Goal: Communication & Community: Answer question/provide support

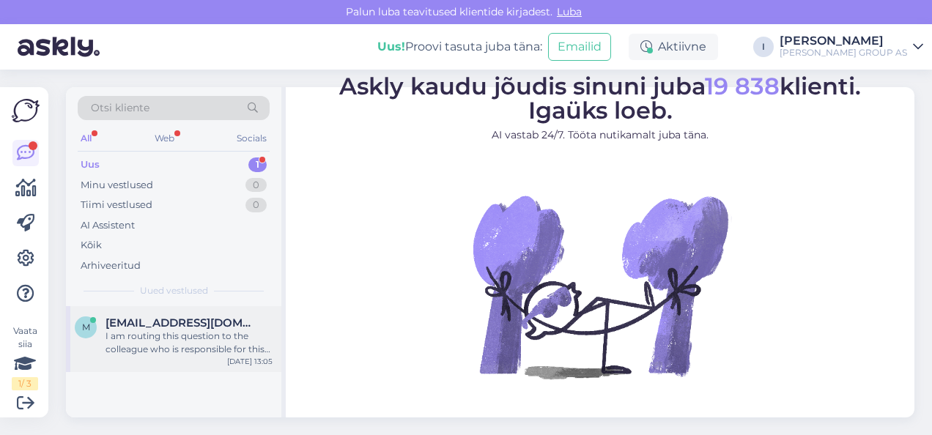
click at [188, 330] on div "I am routing this question to the colleague who is responsible for this topic. …" at bounding box center [189, 343] width 167 height 26
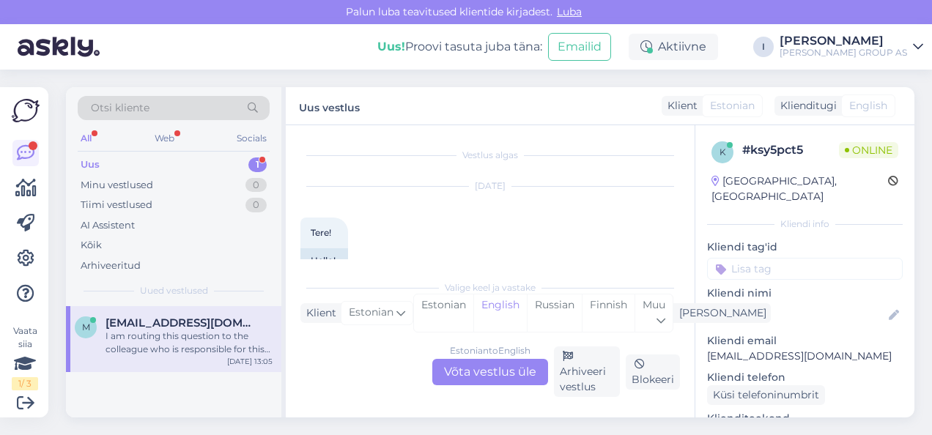
scroll to position [404, 0]
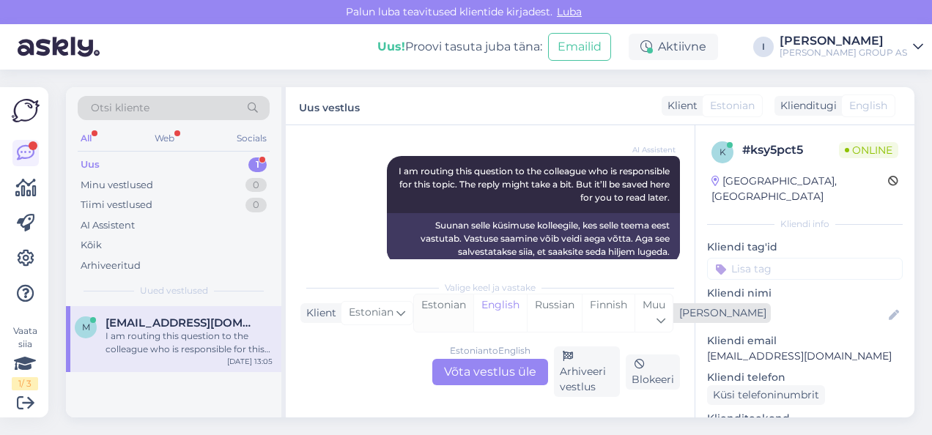
click at [445, 321] on div "Estonian" at bounding box center [443, 313] width 59 height 37
click at [463, 371] on div "Estonian to Estonian Võta vestlus üle" at bounding box center [490, 372] width 116 height 26
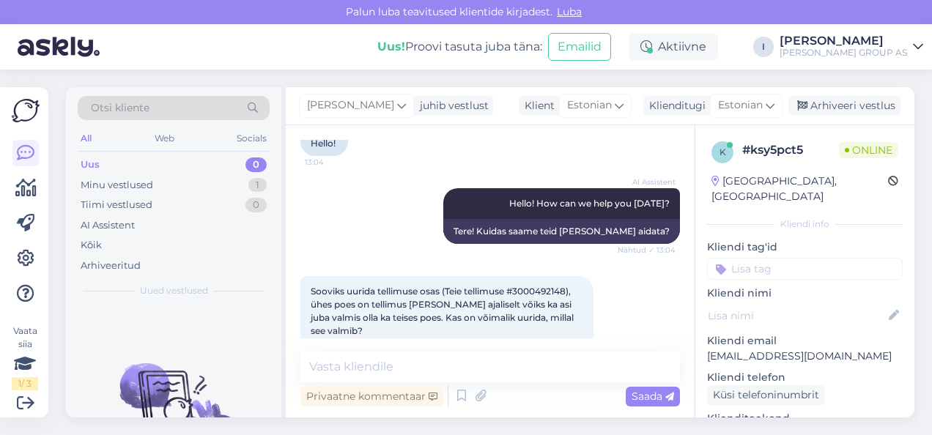
scroll to position [199, 0]
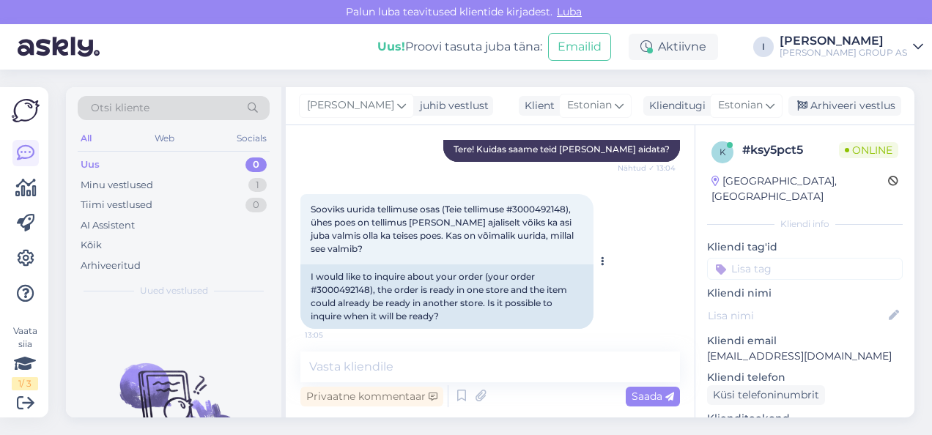
click at [552, 208] on span "Sooviks uurida tellimuse osas (Teie tellimuse #3000492148), ühes poes on tellim…" at bounding box center [443, 229] width 265 height 51
copy span "3000492148"
click at [527, 371] on textarea at bounding box center [490, 367] width 380 height 31
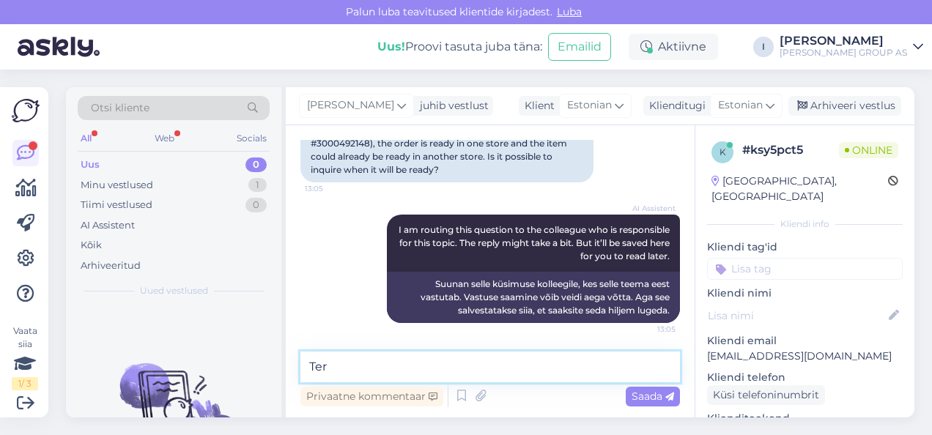
type textarea "Tere"
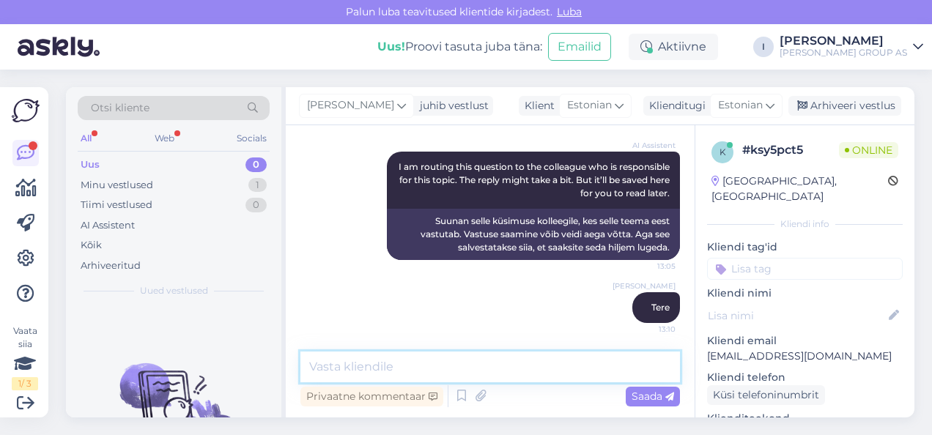
click at [482, 371] on textarea at bounding box center [490, 367] width 380 height 31
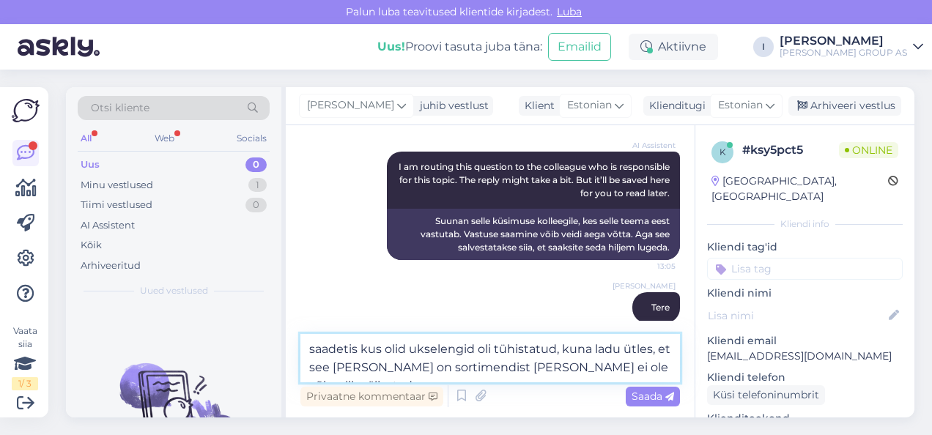
type textarea "saadetis kus olid ukselengid oli tühistatud, kuna ladu ütles, et see [PERSON_NA…"
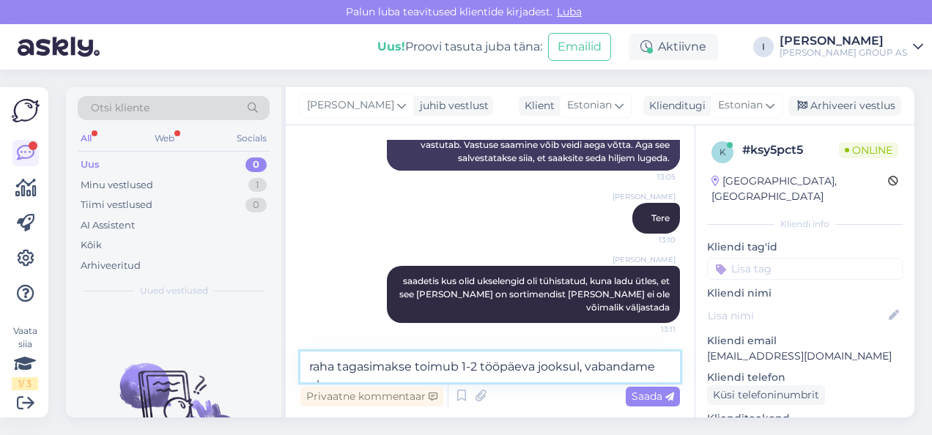
scroll to position [516, 0]
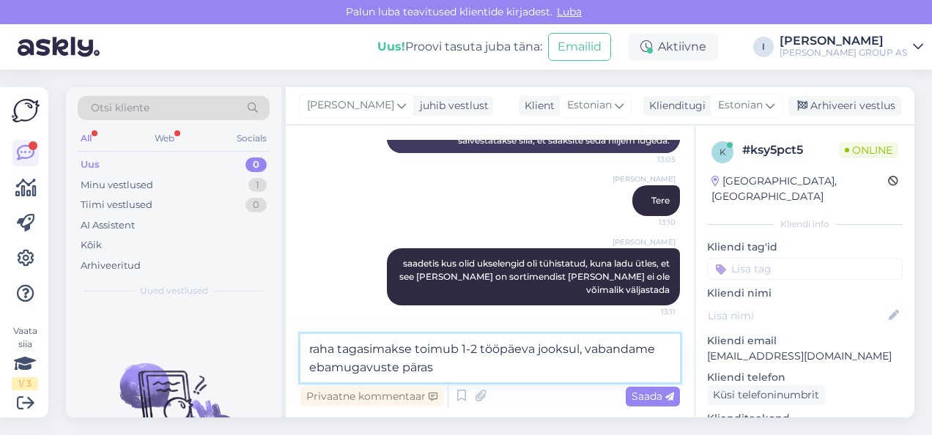
type textarea "raha tagasimakse toimub 1-2 tööpäeva jooksul, vabandame ebamugavuste pärast"
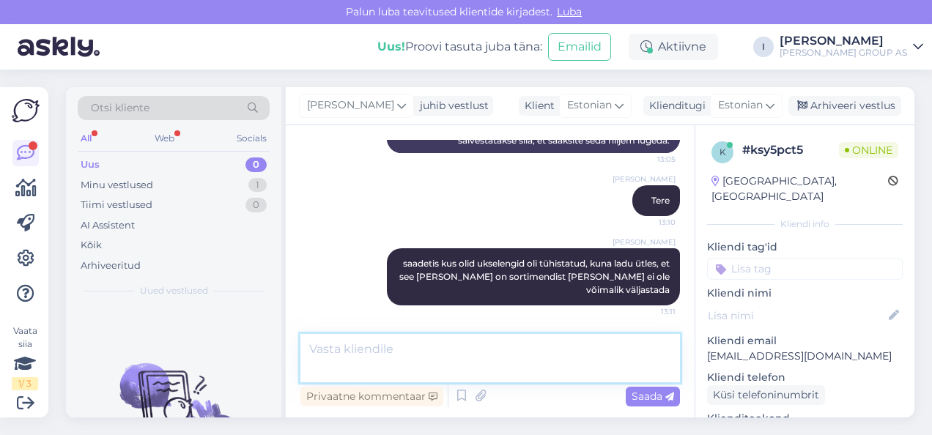
scroll to position [574, 0]
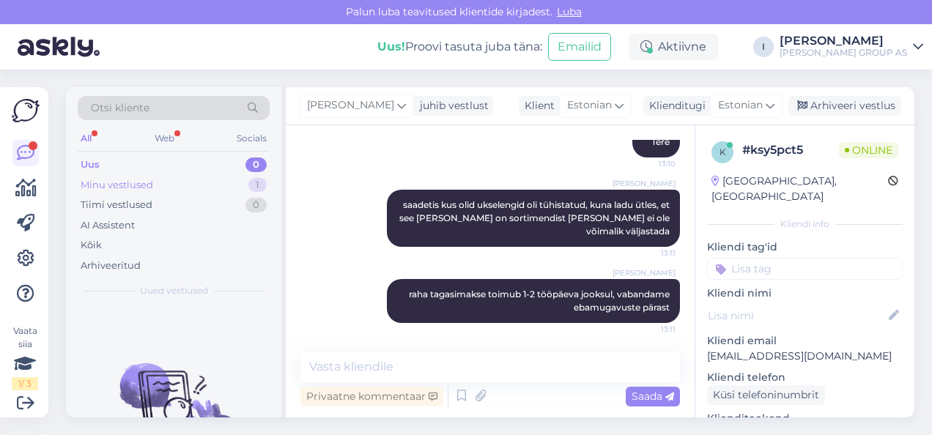
click at [181, 189] on div "Minu vestlused 1" at bounding box center [174, 185] width 192 height 21
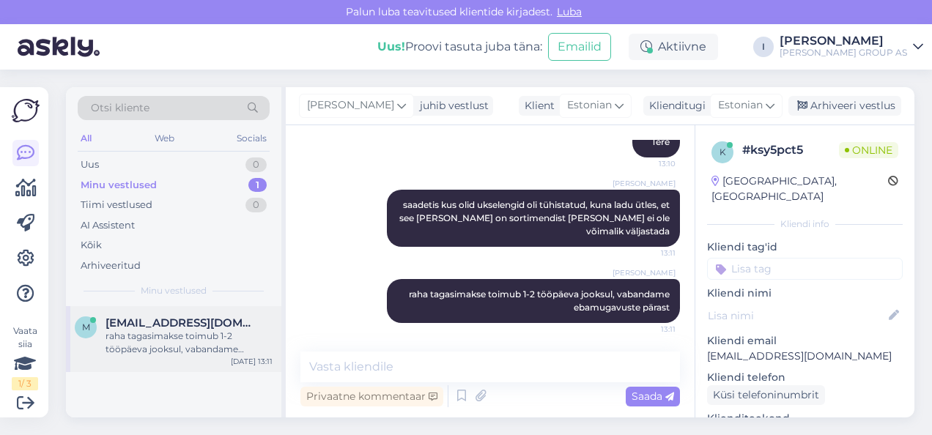
click at [174, 322] on span "[EMAIL_ADDRESS][DOMAIN_NAME]" at bounding box center [182, 323] width 152 height 13
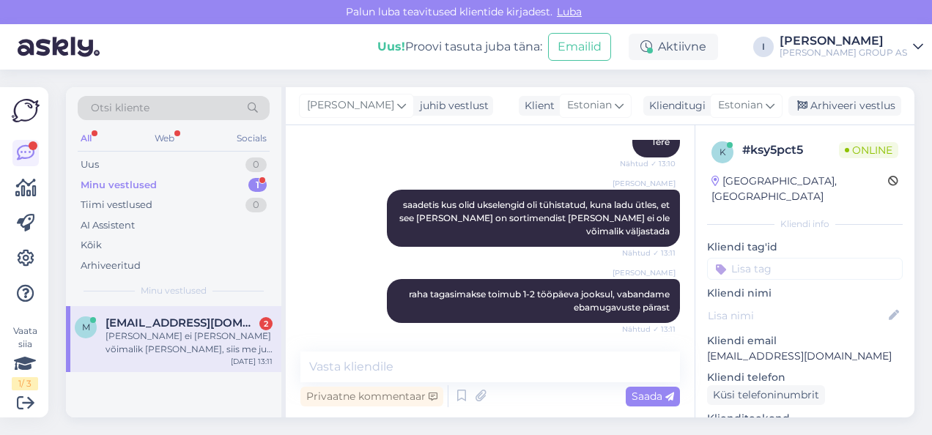
scroll to position [714, 0]
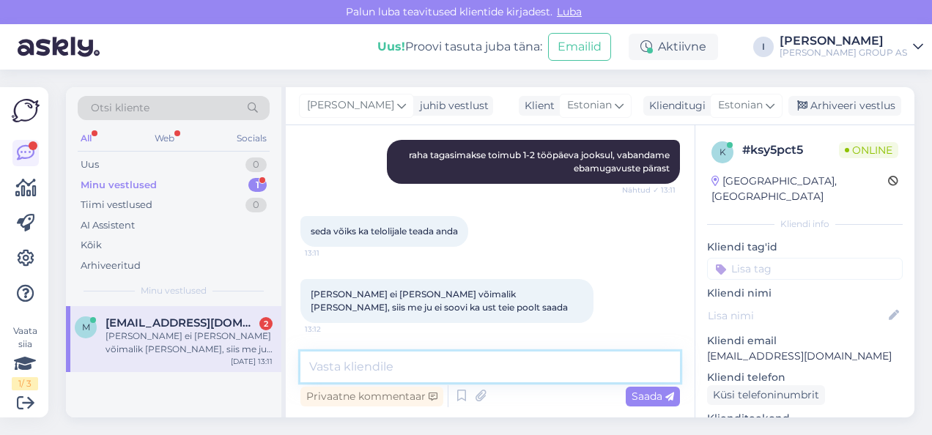
click at [489, 364] on textarea at bounding box center [490, 367] width 380 height 31
click at [489, 366] on textarea at bounding box center [490, 367] width 380 height 31
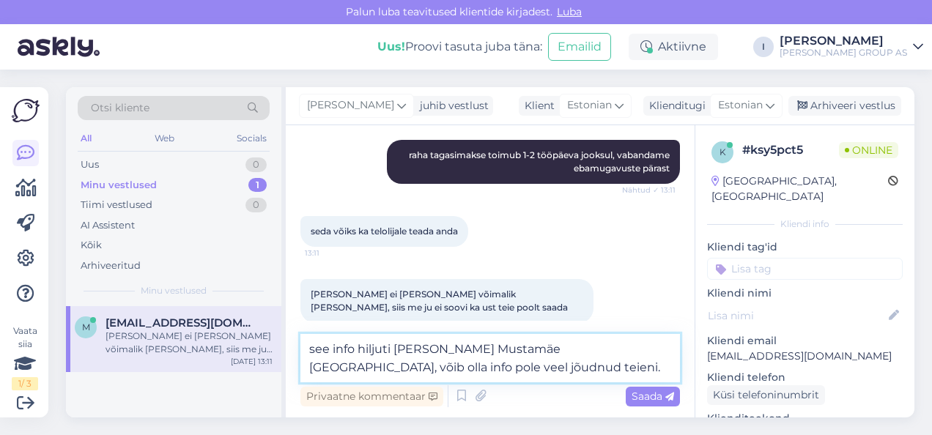
type textarea "see info hiljuti [PERSON_NAME] Mustamäe [GEOGRAPHIC_DATA], võib olla info pole …"
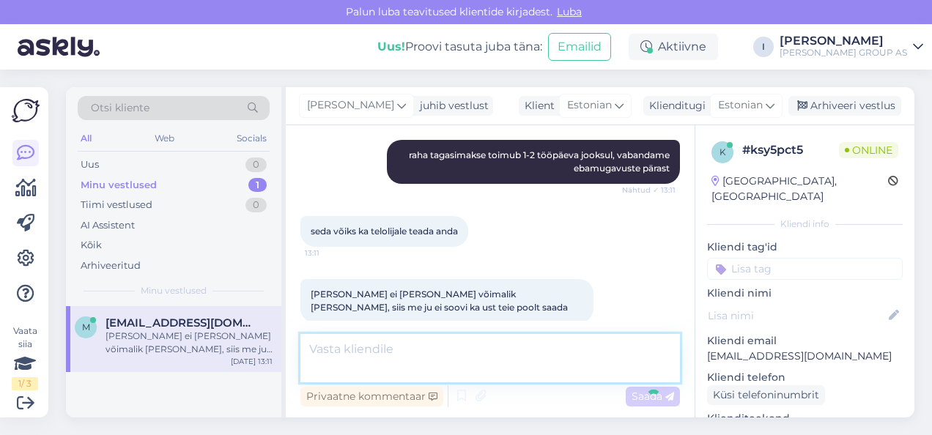
scroll to position [790, 0]
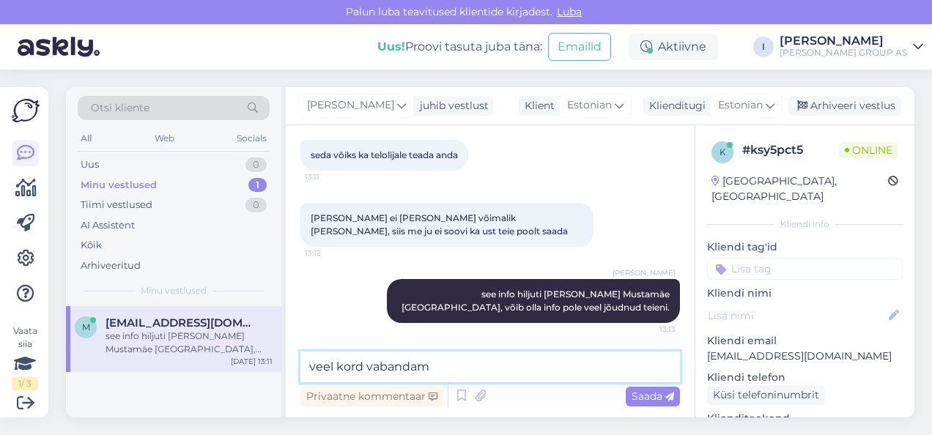
type textarea "veel kord vabandame"
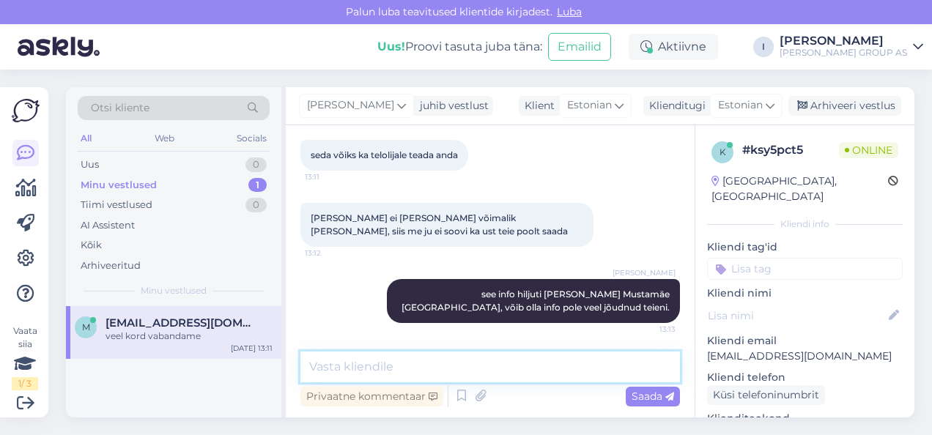
scroll to position [853, 0]
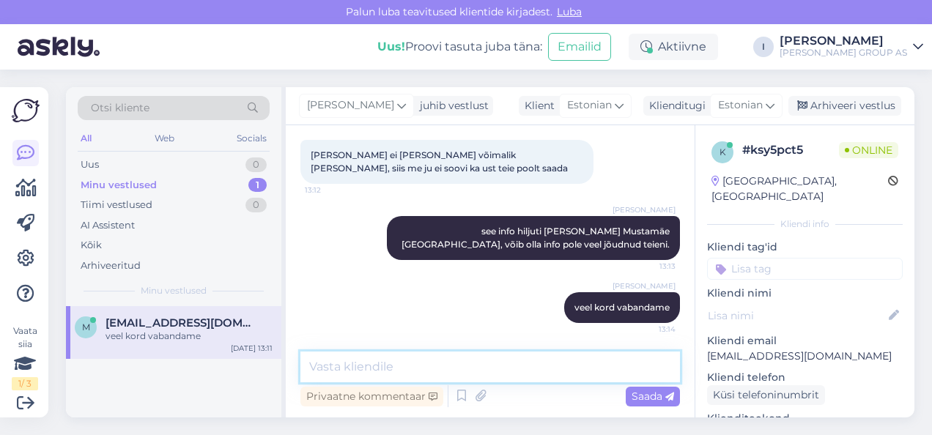
click at [407, 367] on textarea at bounding box center [490, 367] width 380 height 31
type textarea "kas soovite Laasnamäe kaubast ka loobuda?"
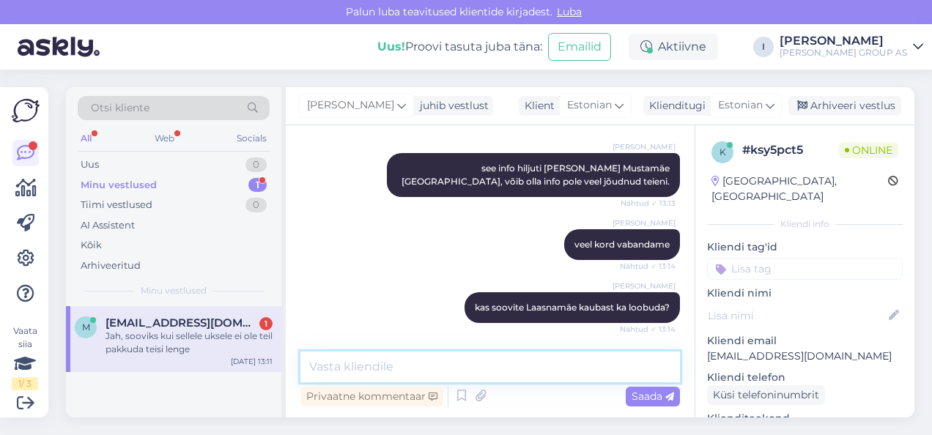
scroll to position [979, 0]
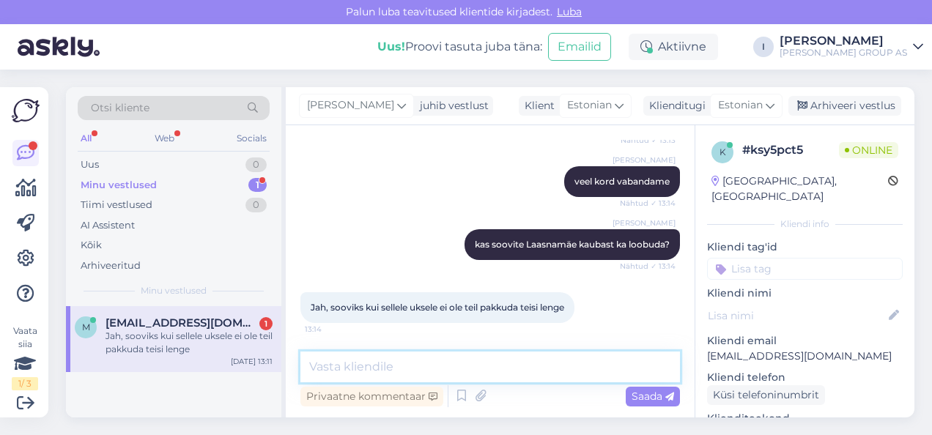
click at [400, 368] on textarea at bounding box center [490, 367] width 380 height 31
type textarea "edastame lasnamäe lattu"
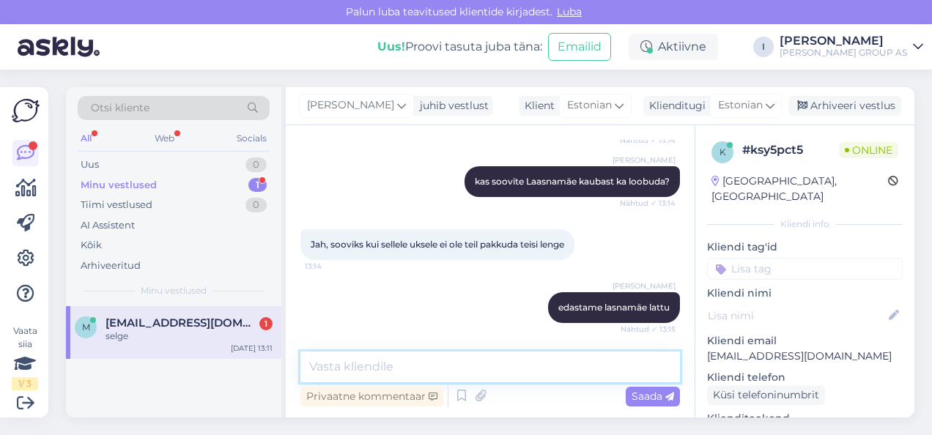
scroll to position [1105, 0]
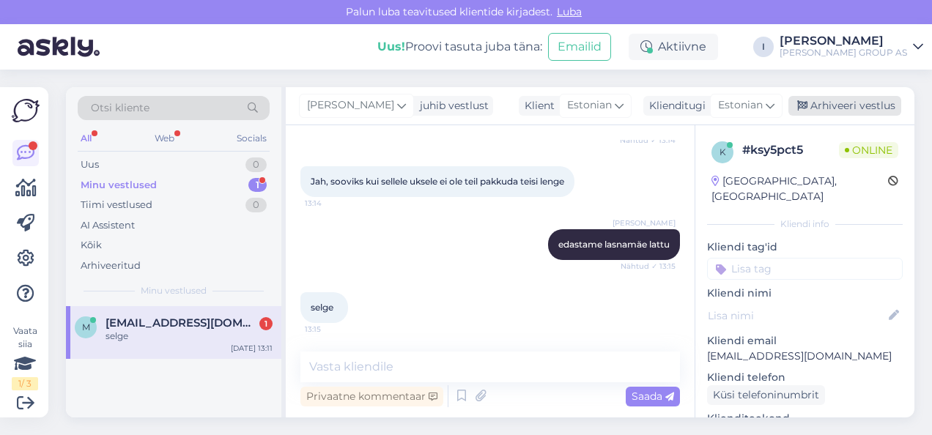
click at [856, 106] on div "Arhiveeri vestlus" at bounding box center [844, 106] width 113 height 20
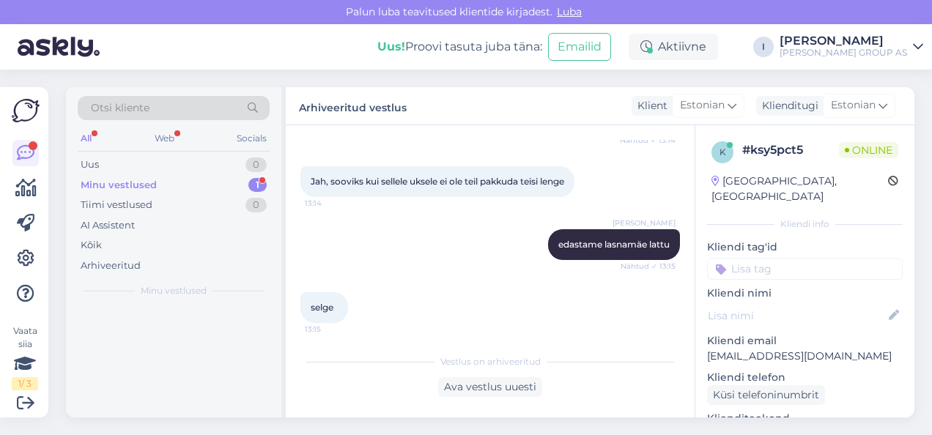
scroll to position [1111, 0]
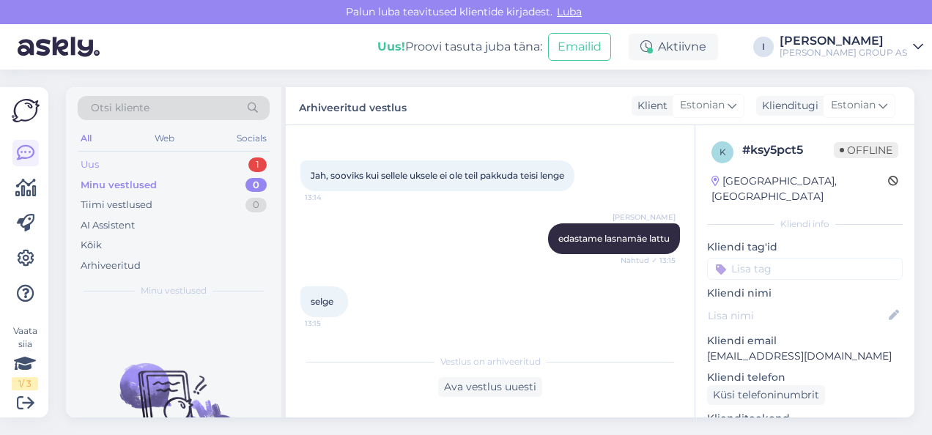
click at [193, 163] on div "Uus 1" at bounding box center [174, 165] width 192 height 21
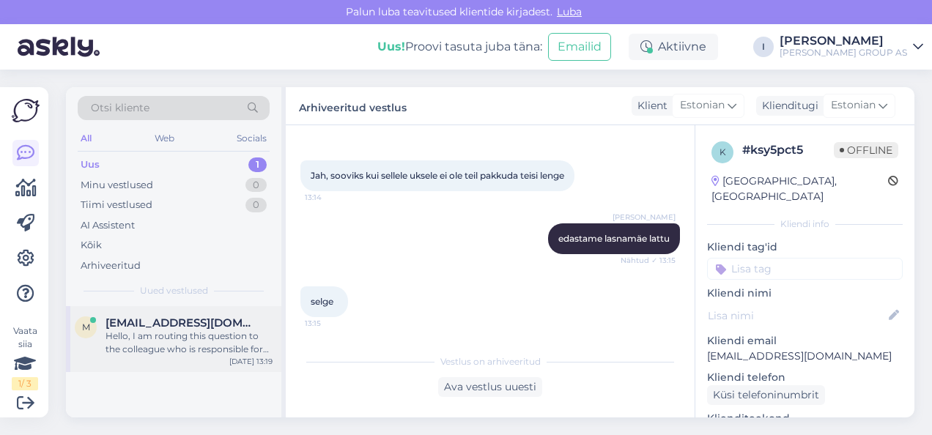
click at [163, 317] on span "[EMAIL_ADDRESS][DOMAIN_NAME]" at bounding box center [182, 323] width 152 height 13
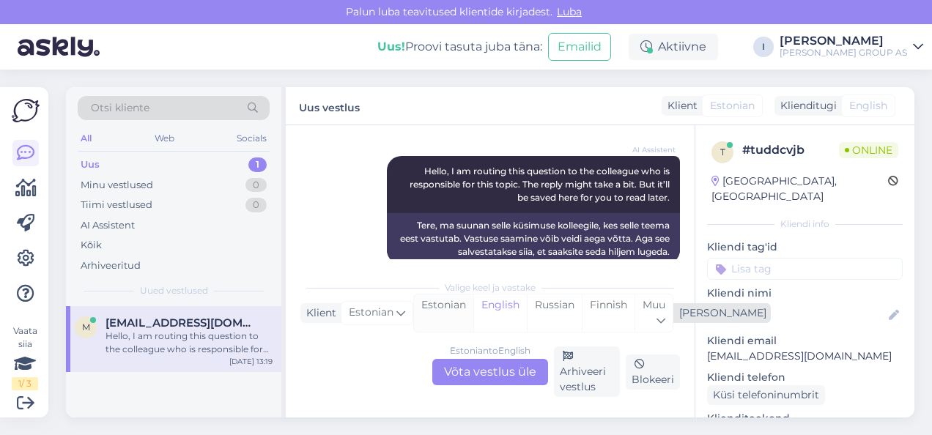
click at [441, 300] on div "Estonian" at bounding box center [443, 313] width 59 height 37
click at [457, 375] on div "Estonian to Estonian Võta vestlus üle" at bounding box center [490, 372] width 116 height 26
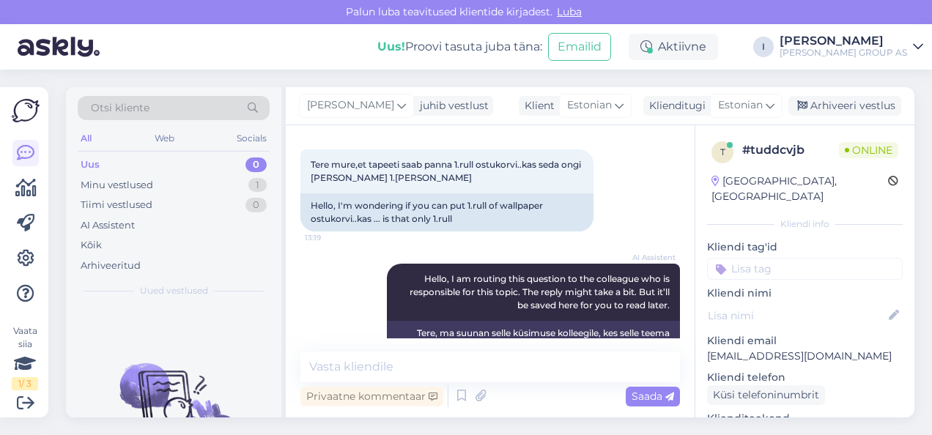
scroll to position [117, 0]
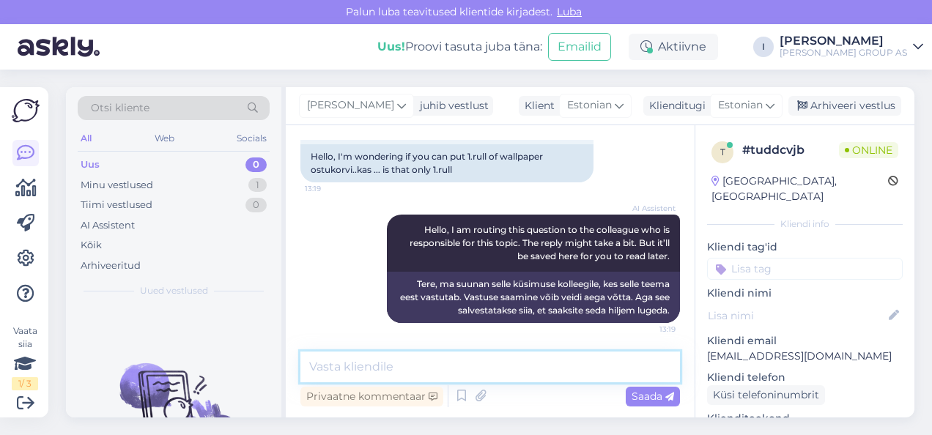
click at [525, 376] on textarea at bounding box center [490, 367] width 380 height 31
type textarea "tere"
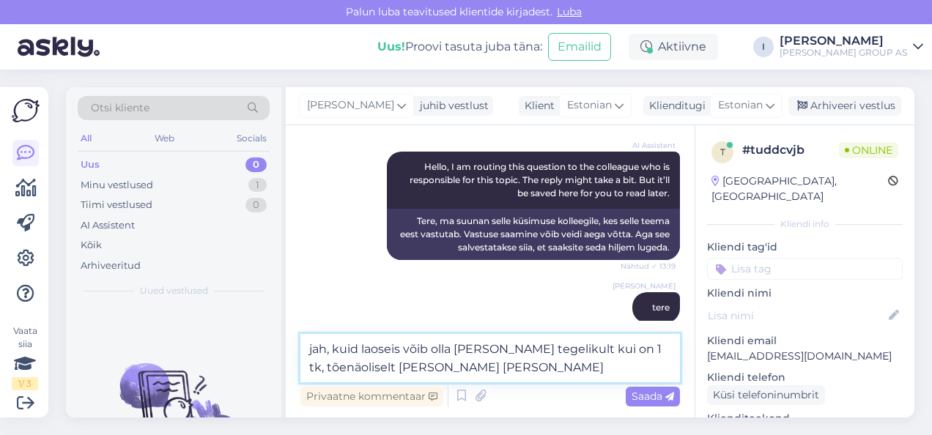
type textarea "jah, kuid laoseis võib olla [PERSON_NAME] tegelikult kui on 1 tk, tõenäoliselt …"
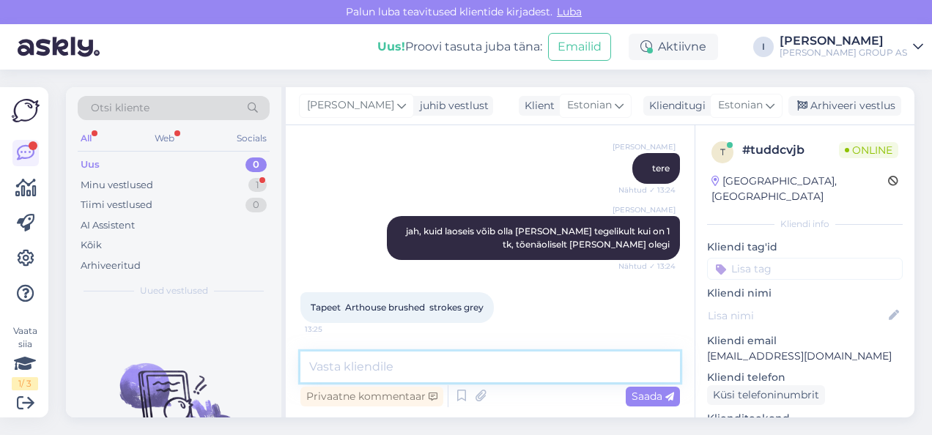
scroll to position [382, 0]
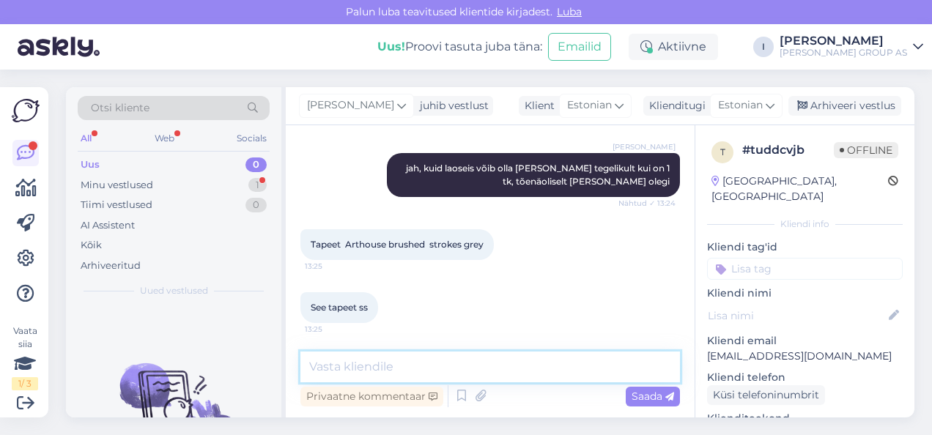
click at [363, 366] on textarea at bounding box center [490, 367] width 380 height 31
drag, startPoint x: 493, startPoint y: 243, endPoint x: 349, endPoint y: 243, distance: 144.3
click at [349, 243] on div "Tapeet Arthouse brushed strokes grey 13:25" at bounding box center [396, 244] width 193 height 31
click at [349, 243] on span "Tapeet Arthouse brushed strokes grey" at bounding box center [397, 244] width 173 height 11
copy span "Arthouse brushed strokes grey"
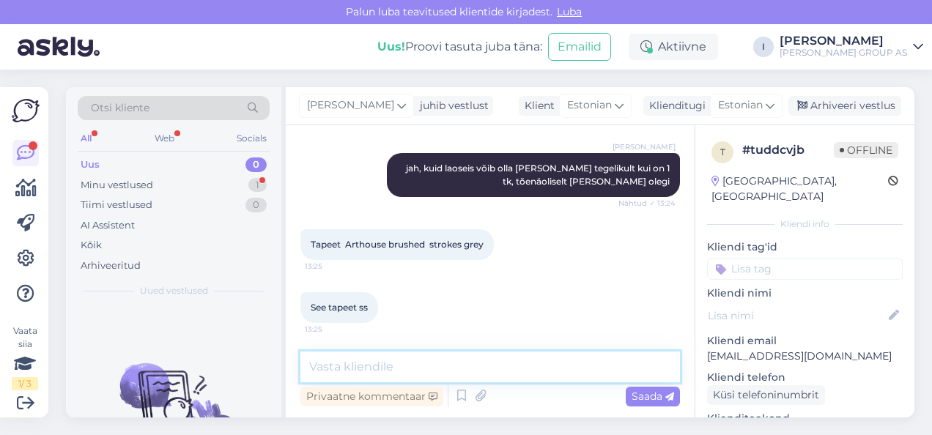
click at [470, 363] on textarea at bounding box center [490, 367] width 380 height 31
click at [425, 371] on textarea at bounding box center [490, 367] width 380 height 31
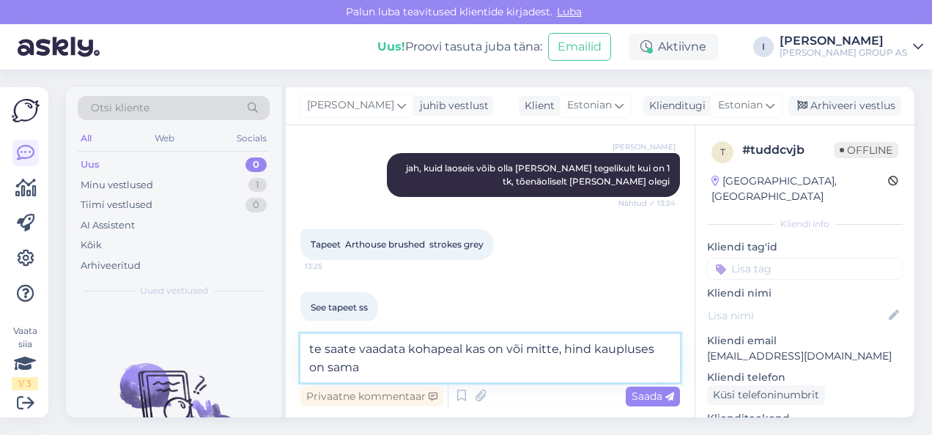
drag, startPoint x: 342, startPoint y: 371, endPoint x: 287, endPoint y: 347, distance: 60.0
click at [287, 347] on div "Vestlus algas [DATE] Tere mure,et tapeeti saab panna 1.rull ostukorvi..kas seda…" at bounding box center [490, 271] width 409 height 292
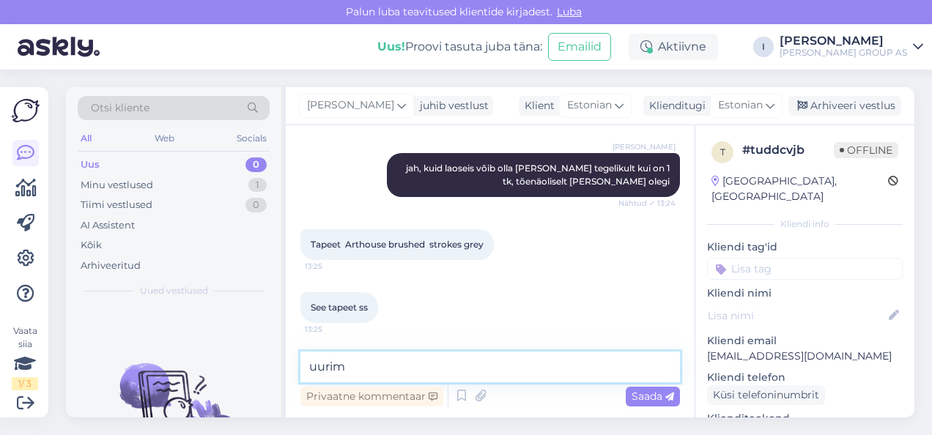
type textarea "uurime"
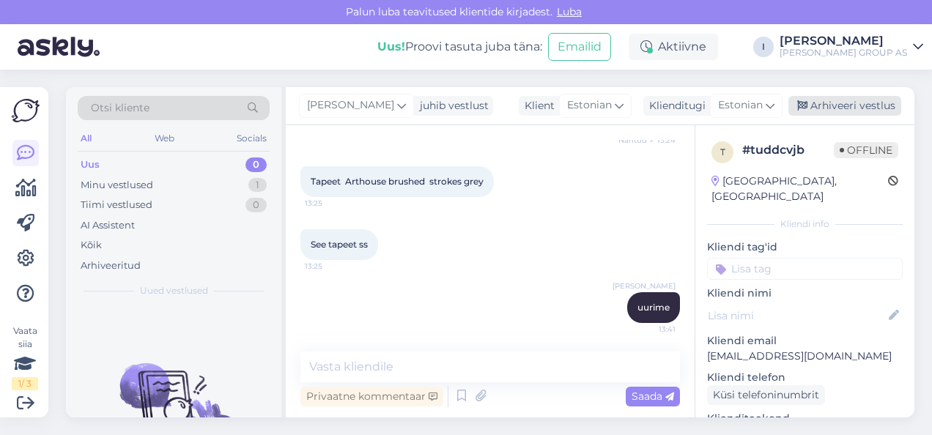
click at [865, 101] on div "Arhiveeri vestlus" at bounding box center [844, 106] width 113 height 20
